Goal: Information Seeking & Learning: Learn about a topic

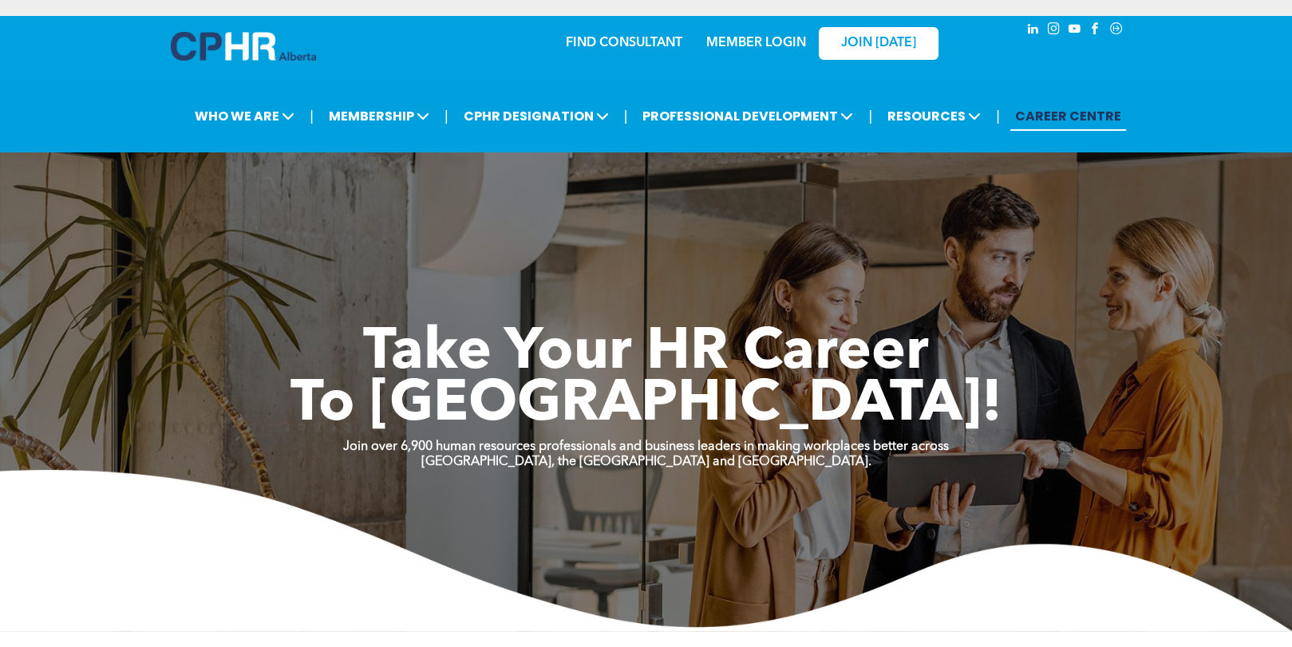
click at [773, 44] on link "MEMBER LOGIN" at bounding box center [756, 43] width 100 height 13
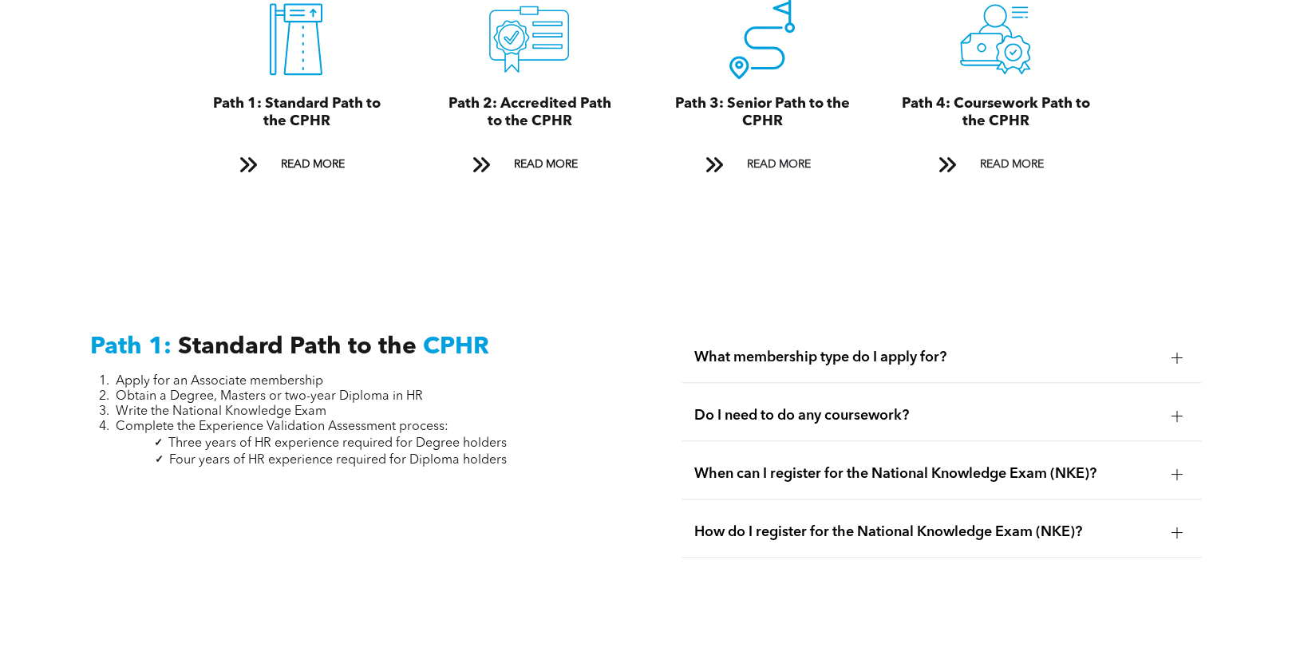
scroll to position [1995, 0]
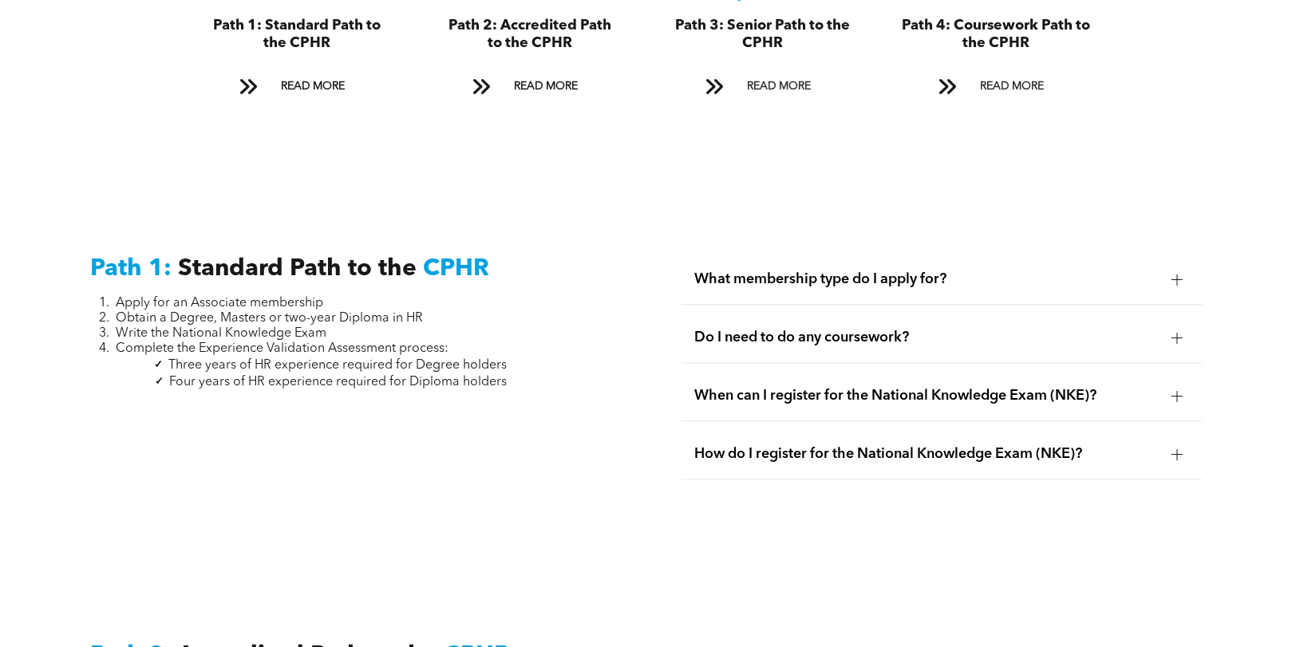
click at [1059, 330] on div "Do I need to do any coursework?" at bounding box center [942, 338] width 520 height 50
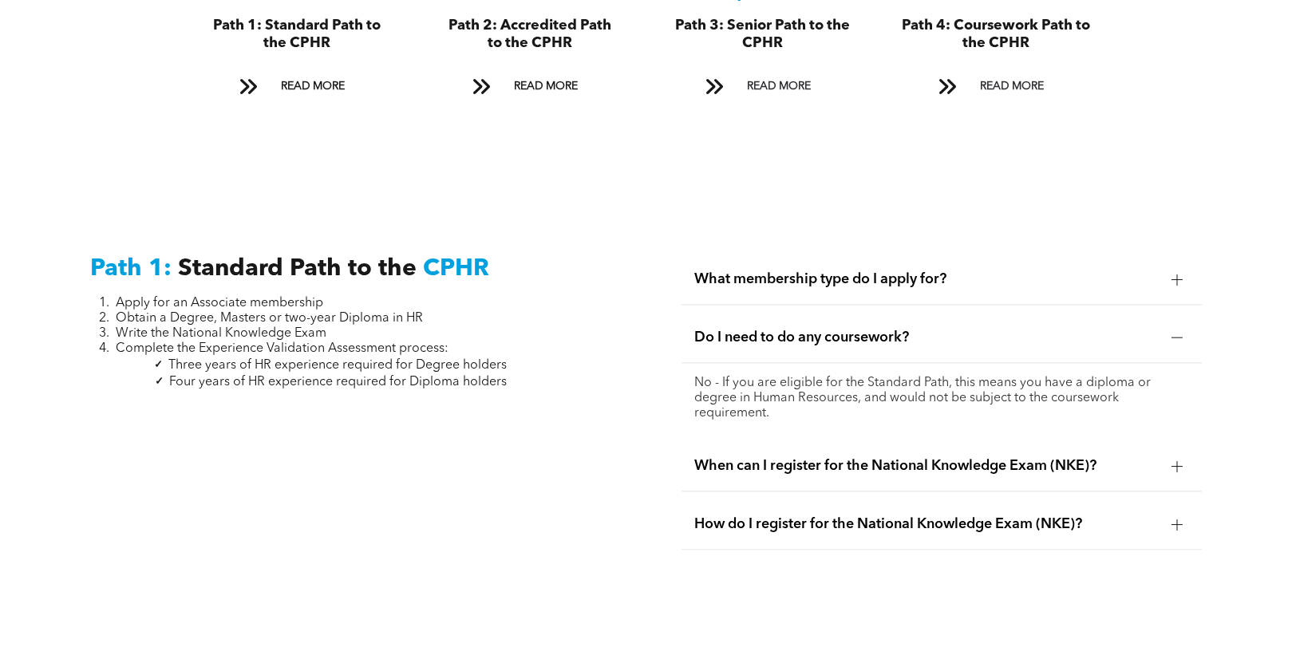
click at [1081, 457] on span "When can I register for the National Knowledge Exam (NKE)?" at bounding box center [926, 466] width 465 height 18
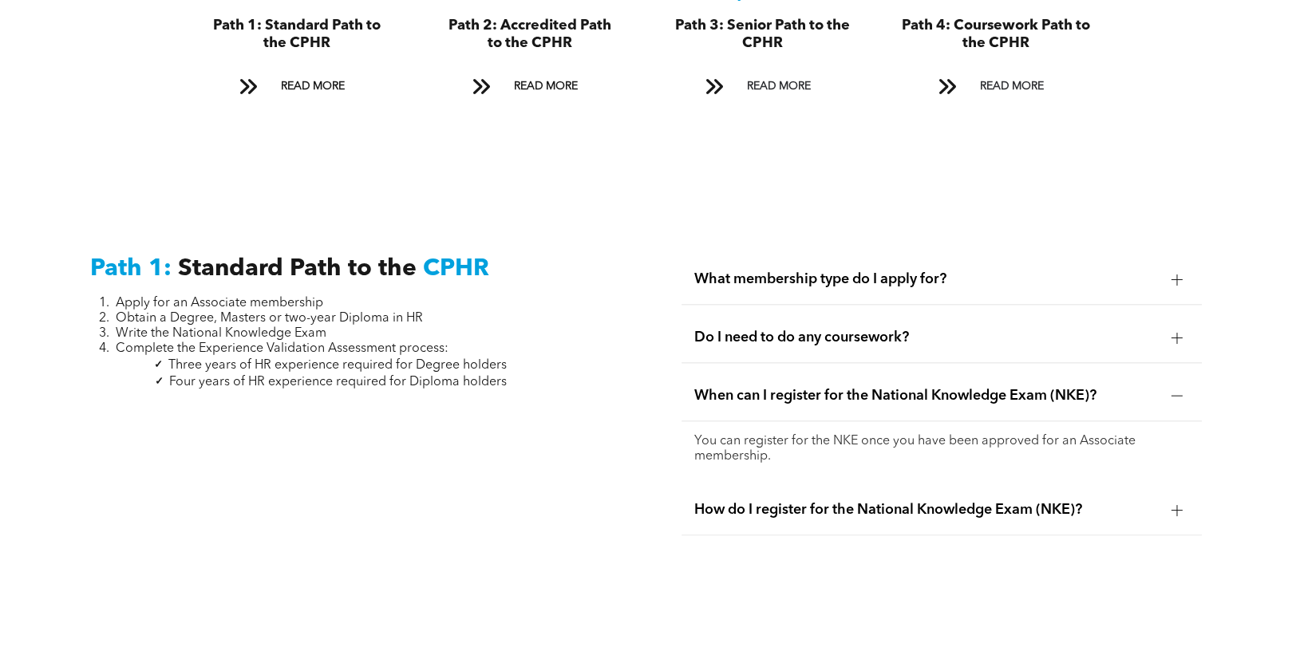
scroll to position [2075, 0]
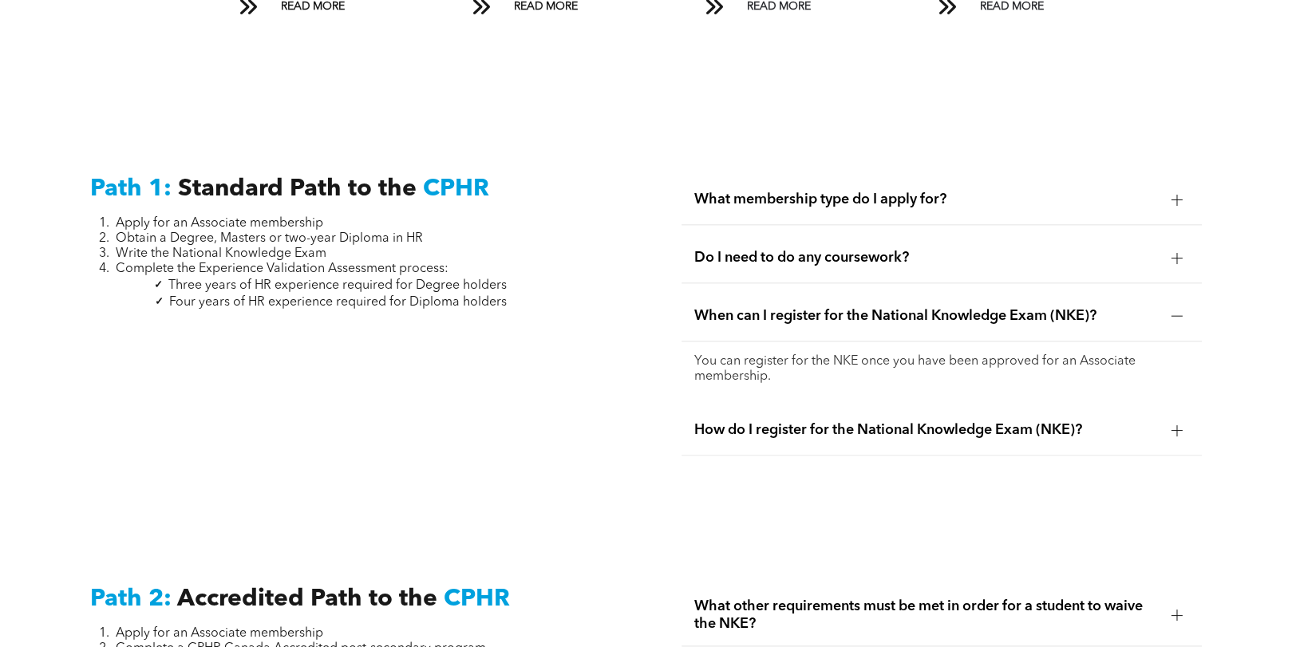
click at [1058, 421] on div "How do I register for the National Knowledge Exam (NKE)?" at bounding box center [942, 430] width 520 height 50
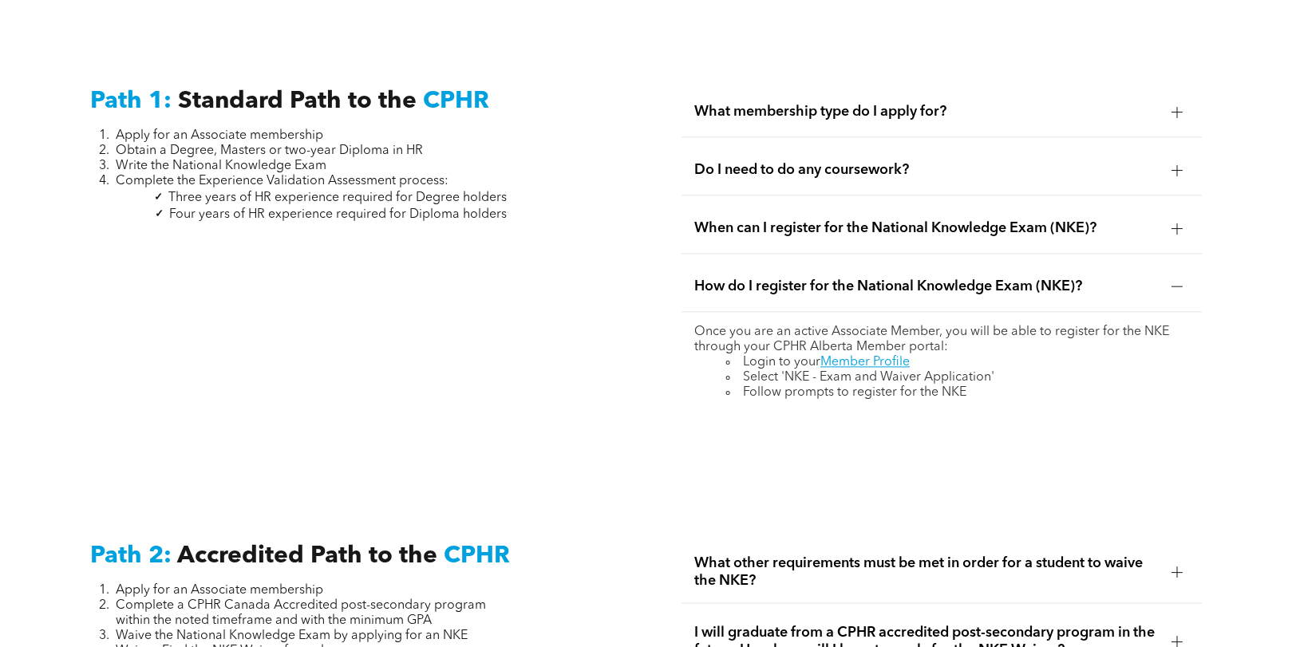
scroll to position [2315, 0]
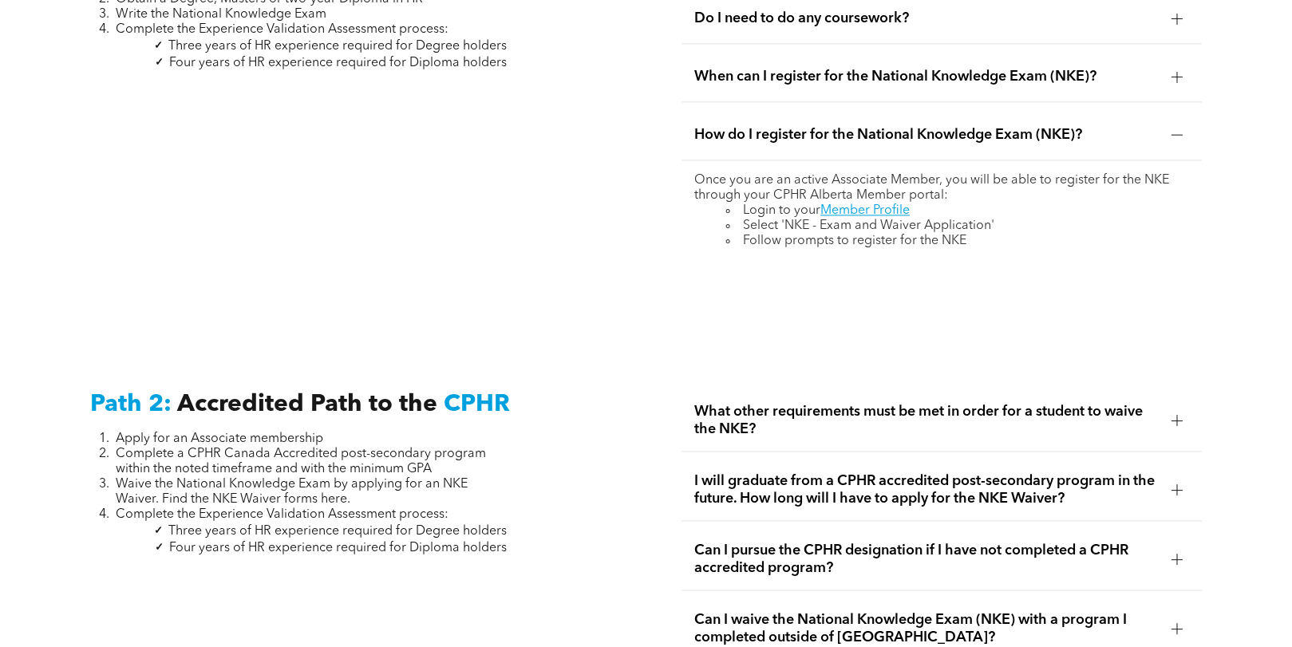
click at [1062, 414] on span "What other requirements must be met in order for a student to waive the NKE?" at bounding box center [926, 420] width 465 height 35
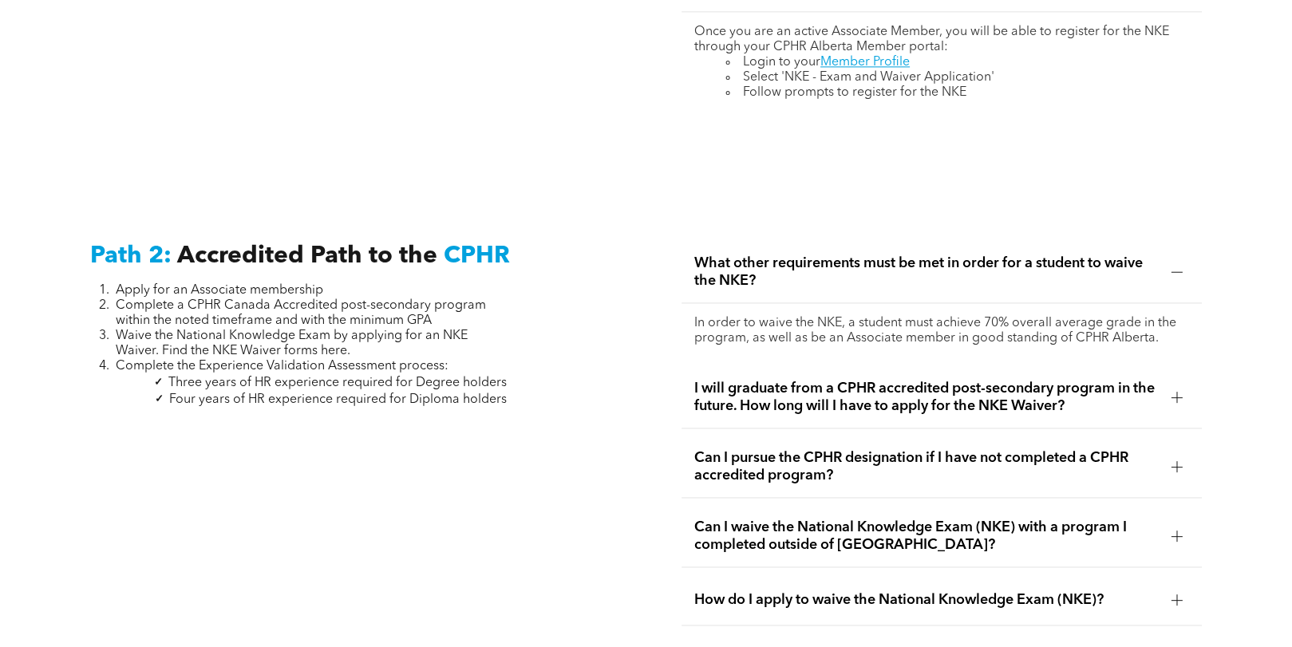
scroll to position [2474, 0]
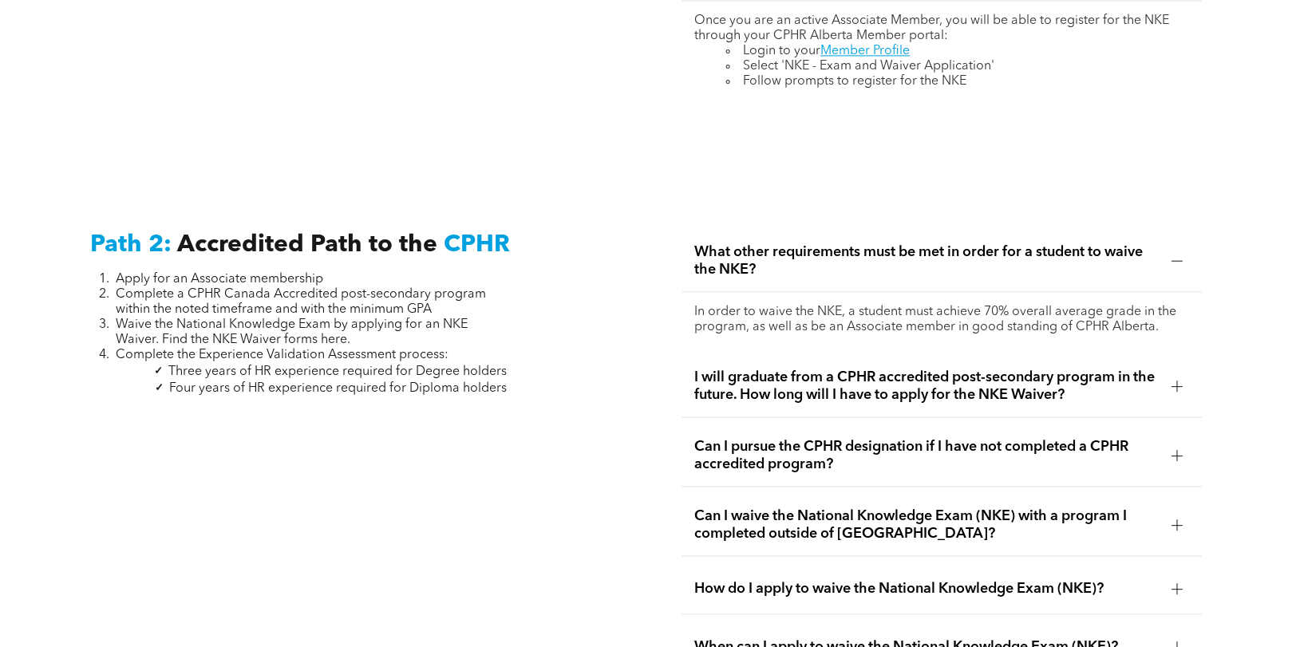
click at [957, 438] on span "Can I pursue the CPHR designation if I have not completed a CPHR accredited pro…" at bounding box center [926, 455] width 465 height 35
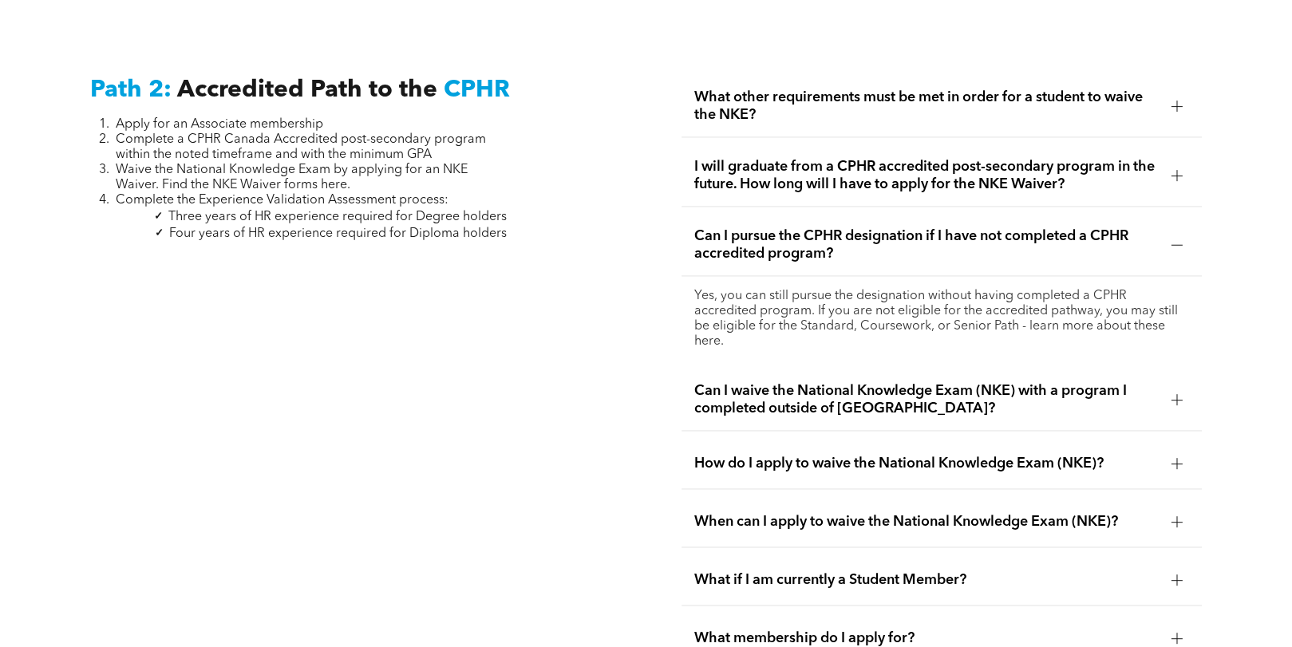
scroll to position [2634, 0]
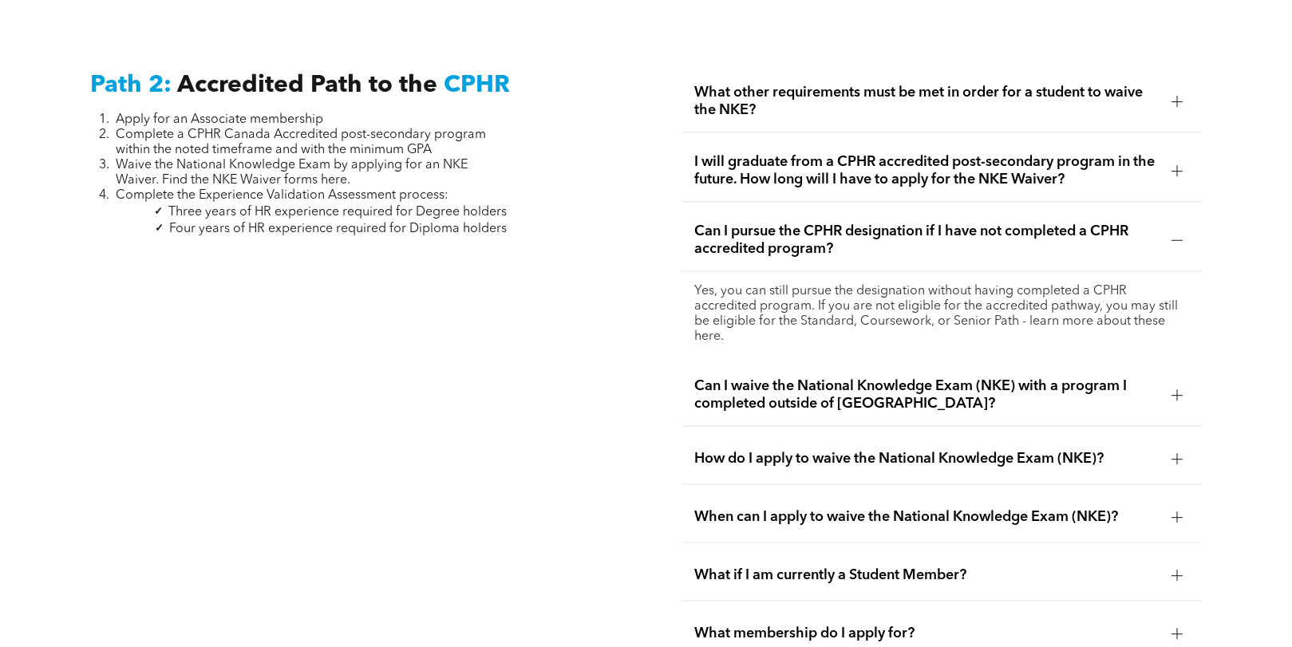
click at [983, 443] on div "How do I apply to waive the National Knowledge Exam (NKE)?" at bounding box center [942, 459] width 520 height 50
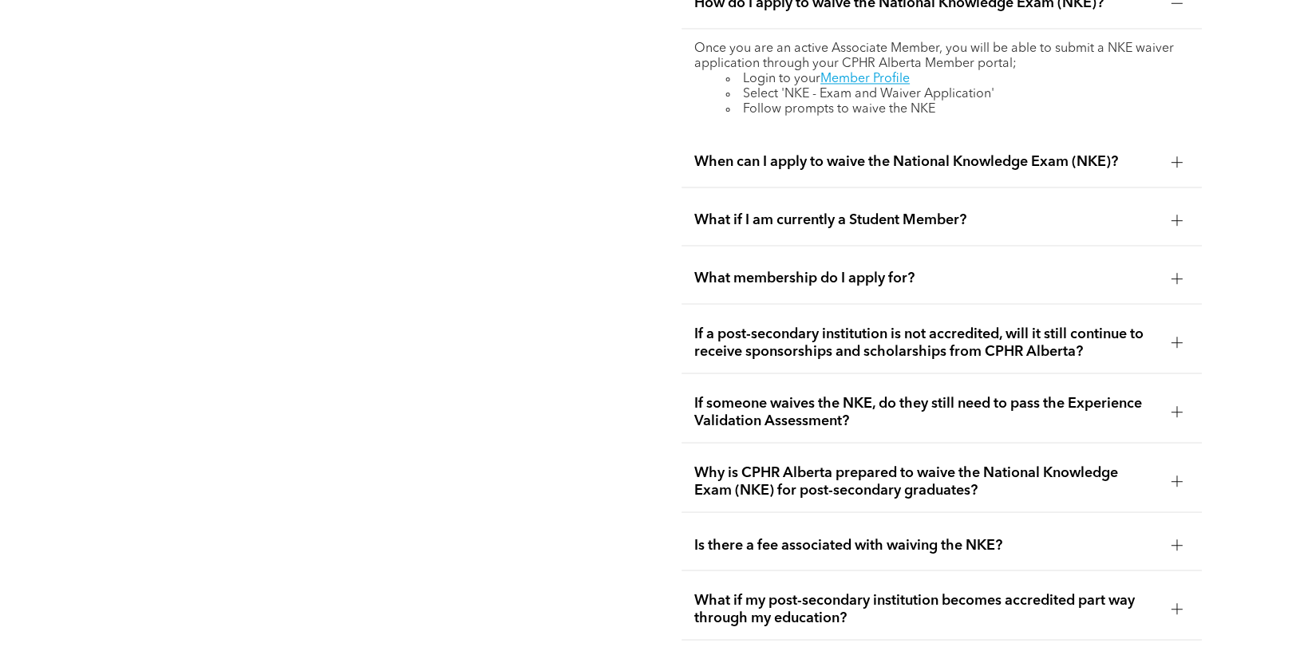
scroll to position [3033, 0]
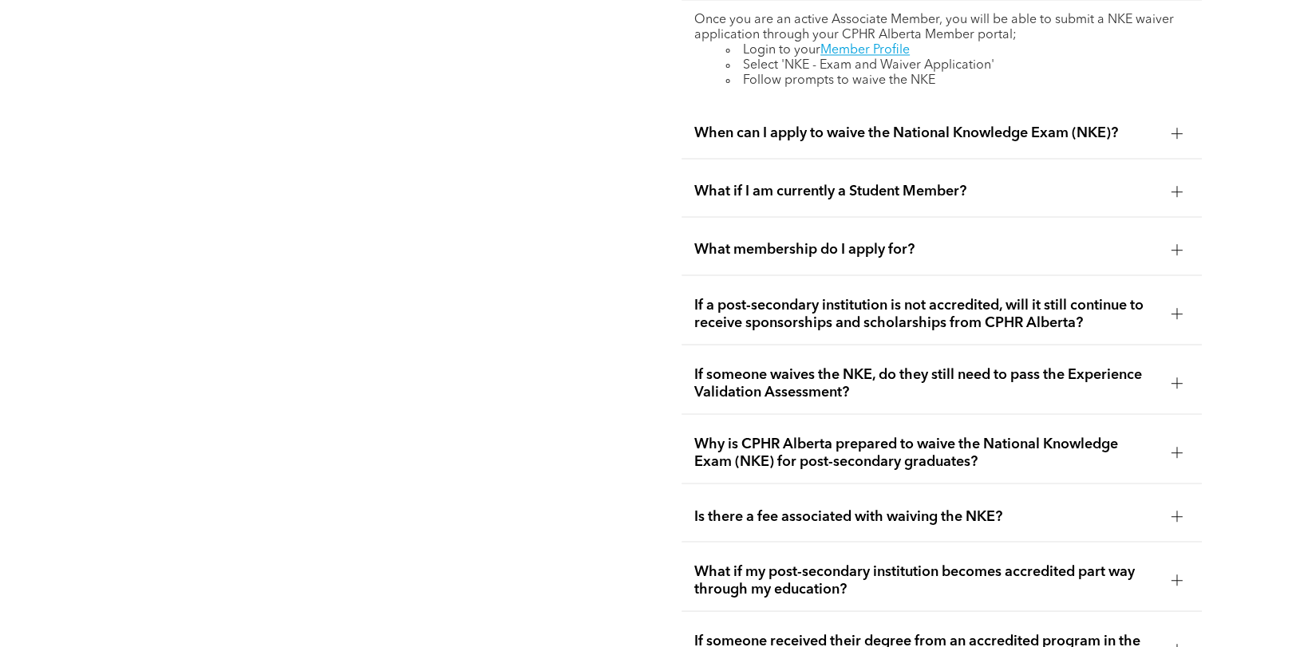
click at [978, 366] on span "If someone waives the NKE, do they still need to pass the Experience Validation…" at bounding box center [926, 383] width 465 height 35
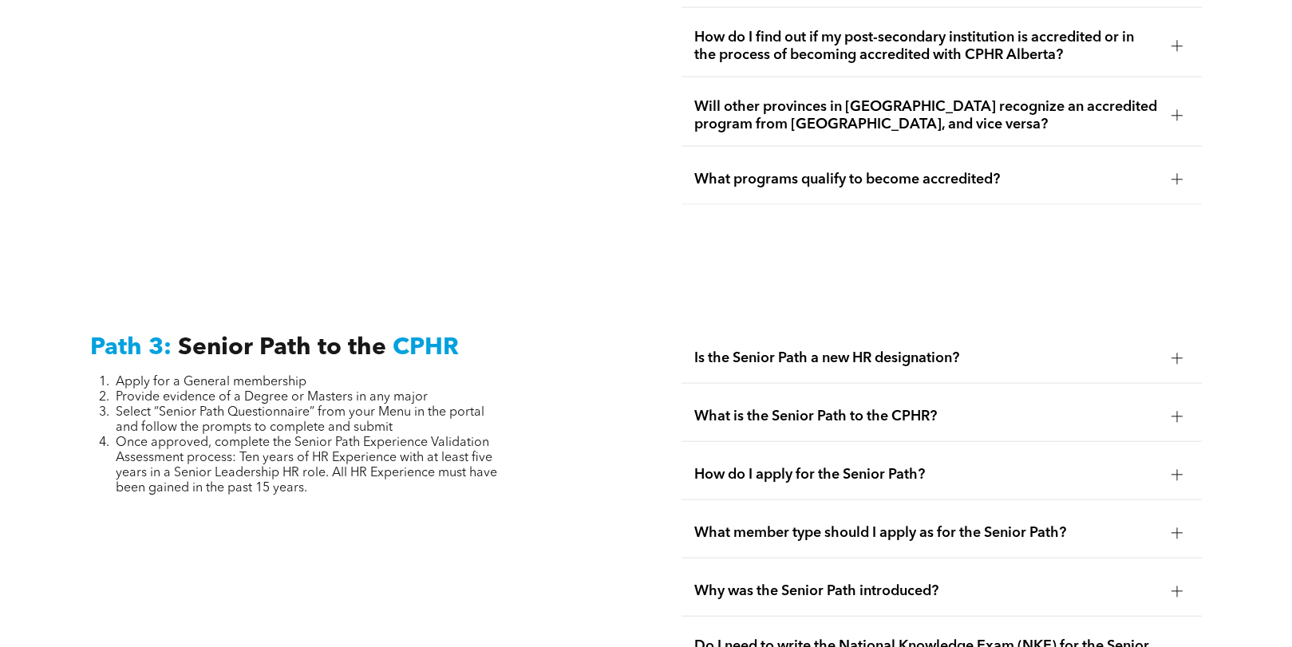
scroll to position [3911, 0]
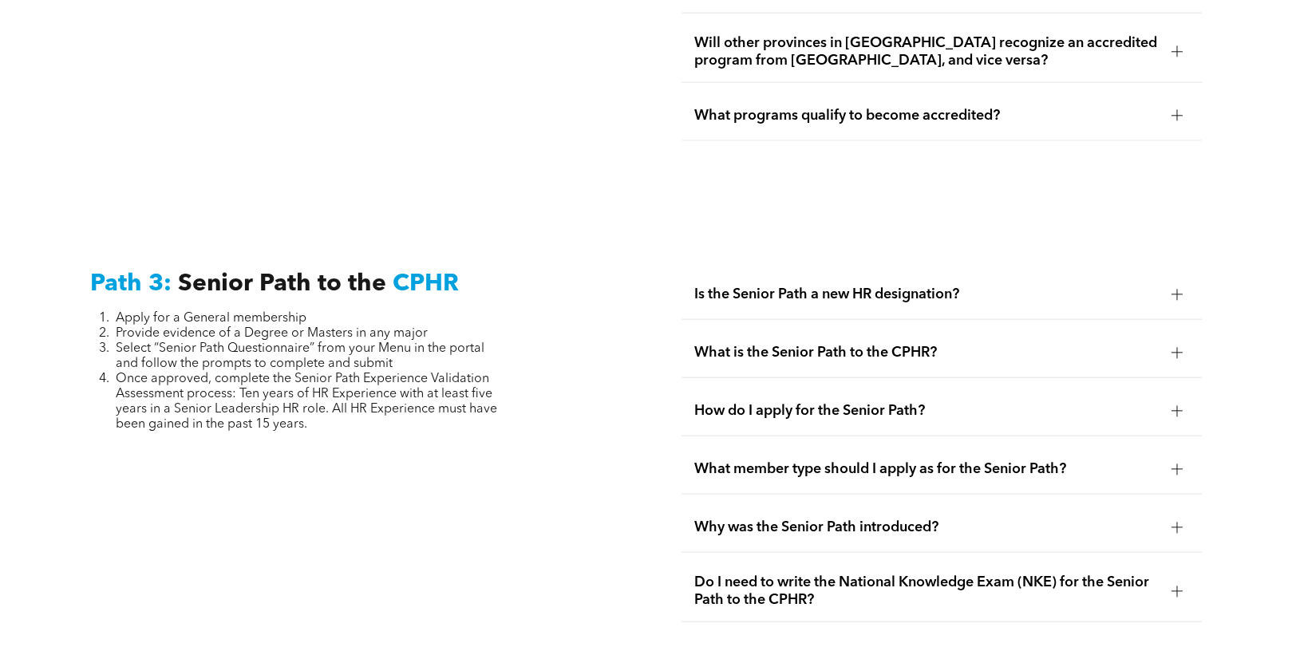
click at [995, 286] on span "Is the Senior Path a new HR designation?" at bounding box center [926, 295] width 465 height 18
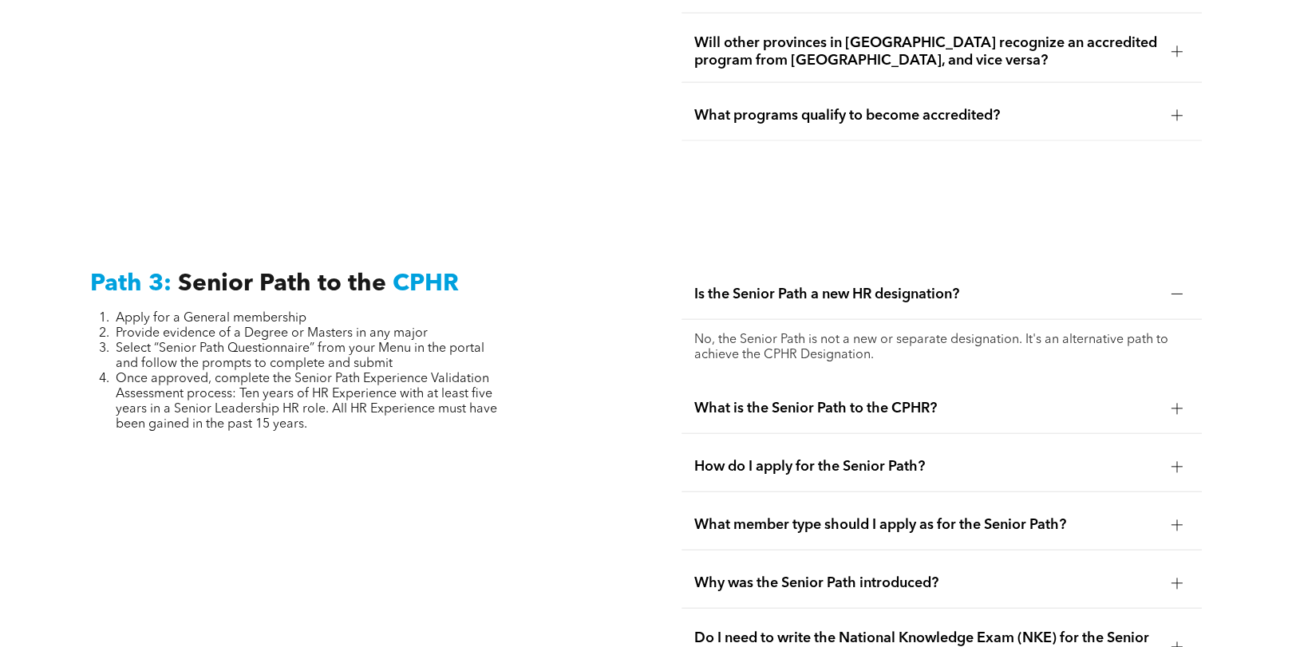
click at [1021, 400] on span "What is the Senior Path to the CPHR?" at bounding box center [926, 409] width 465 height 18
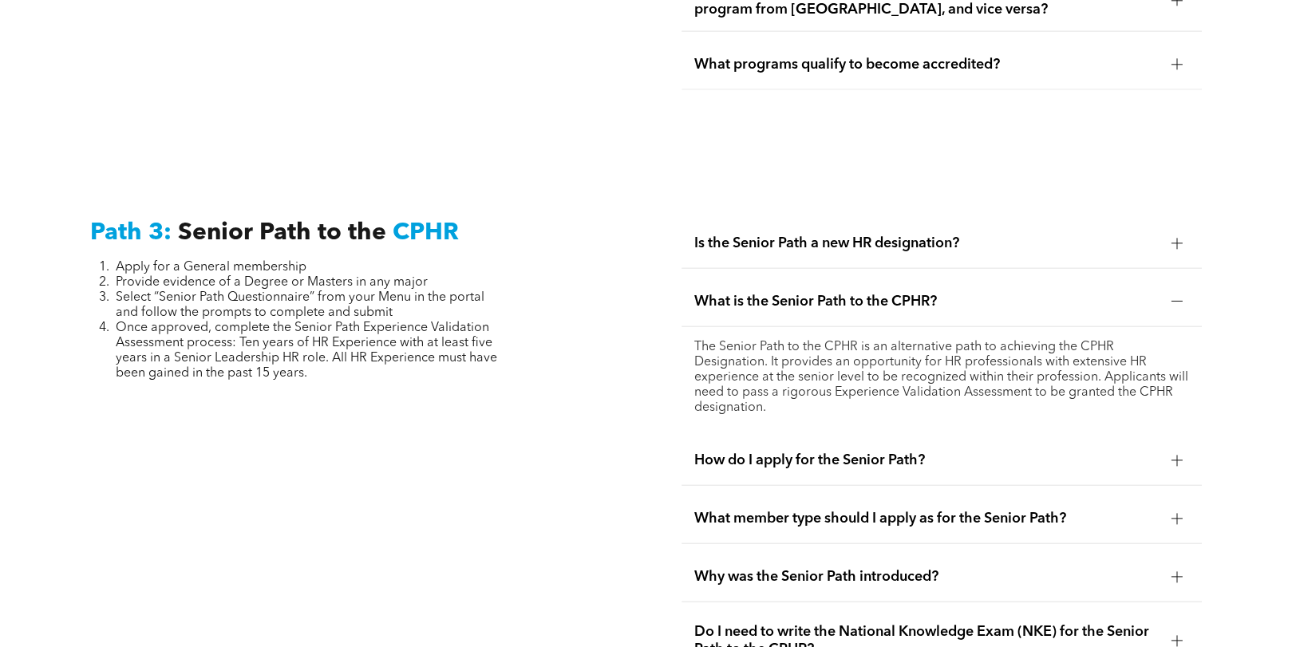
scroll to position [3991, 0]
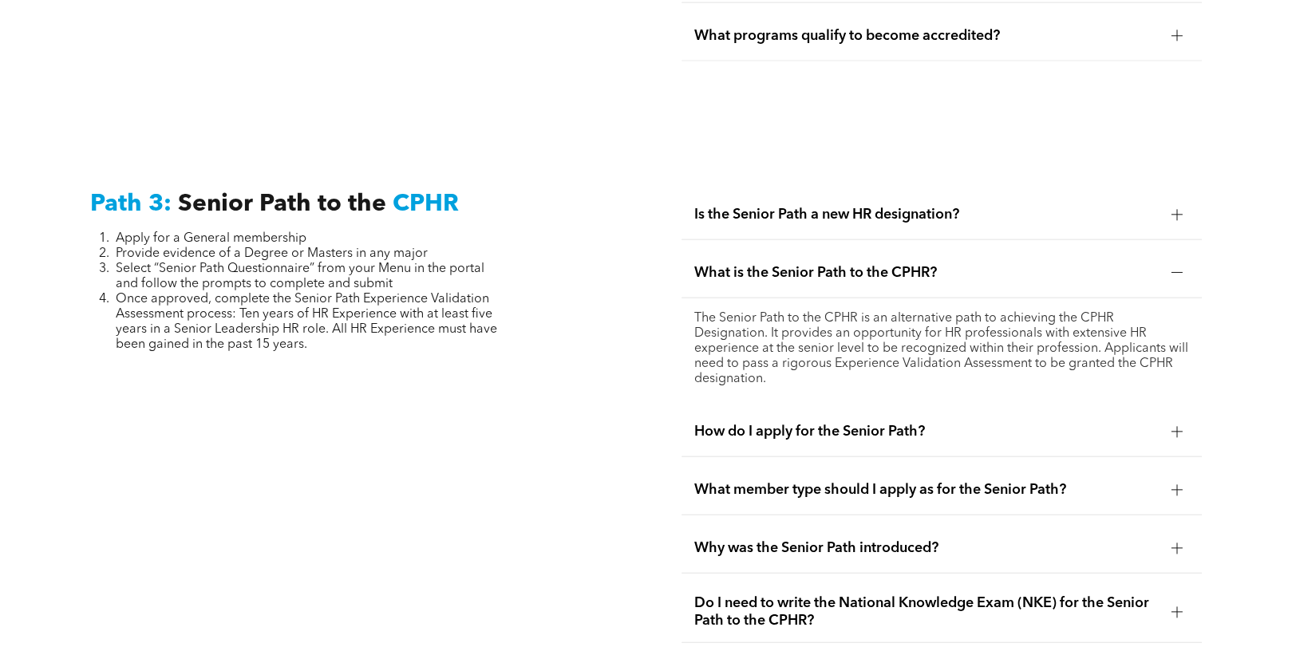
click at [1139, 423] on span "How do I apply for the Senior Path?" at bounding box center [926, 432] width 465 height 18
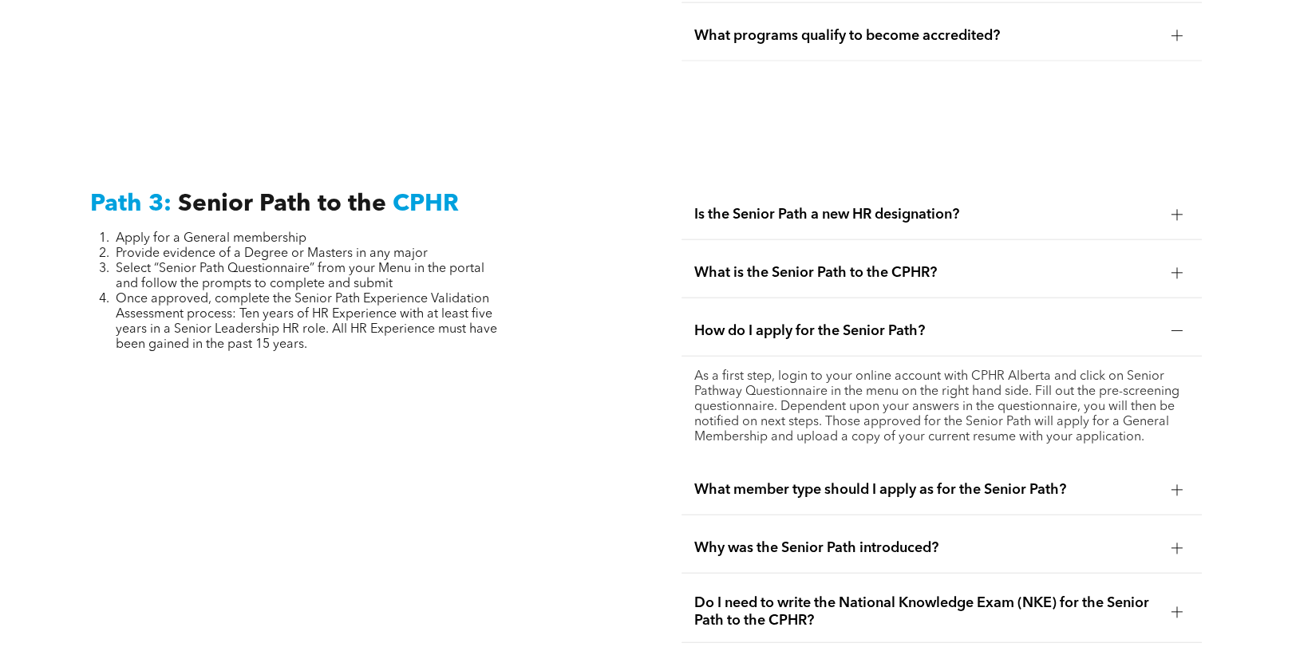
scroll to position [4071, 0]
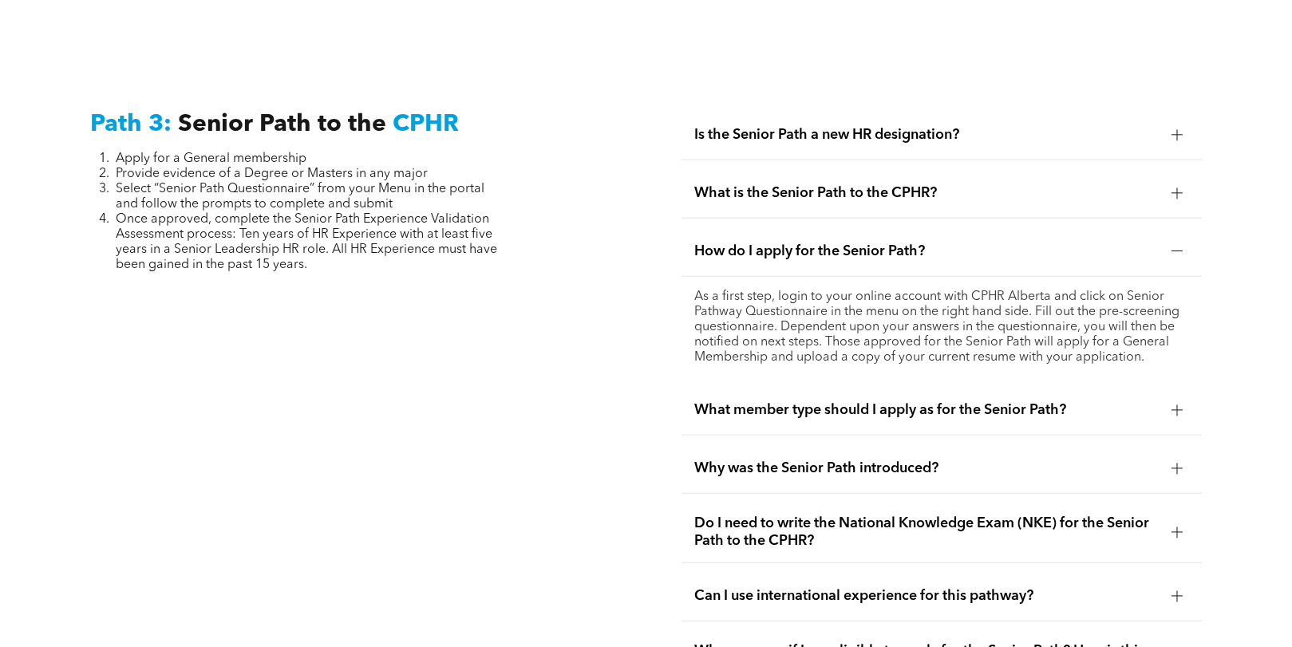
click at [1112, 401] on span "What member type should I apply as for the Senior Path?" at bounding box center [926, 410] width 465 height 18
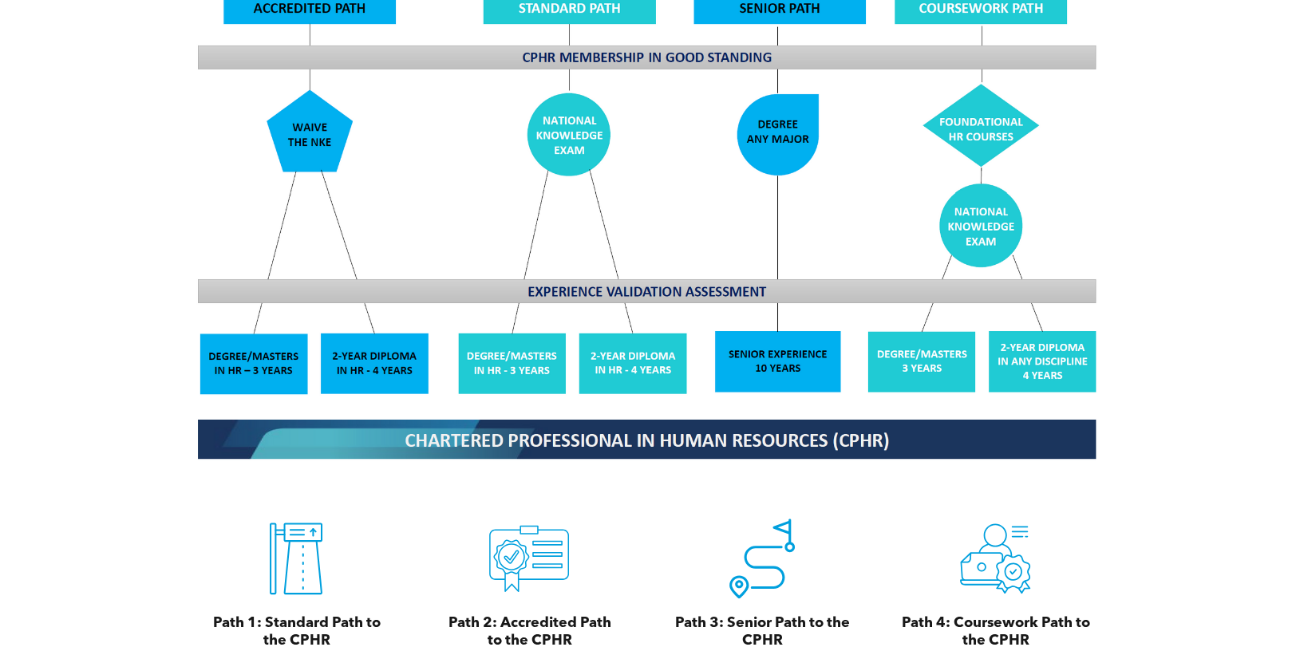
scroll to position [1599, 0]
